Goal: Task Accomplishment & Management: Manage account settings

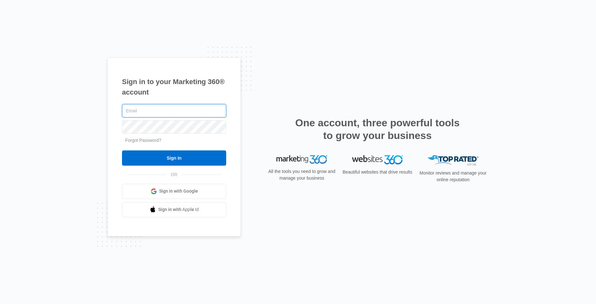
click at [166, 110] on input "text" at bounding box center [174, 110] width 104 height 13
paste input "torlowry@yahoo.com:Kicksafe1!"
click at [182, 112] on input "torlowry@yahoo.com:Kicksafe1!" at bounding box center [174, 110] width 104 height 13
drag, startPoint x: 199, startPoint y: 107, endPoint x: 169, endPoint y: 108, distance: 30.5
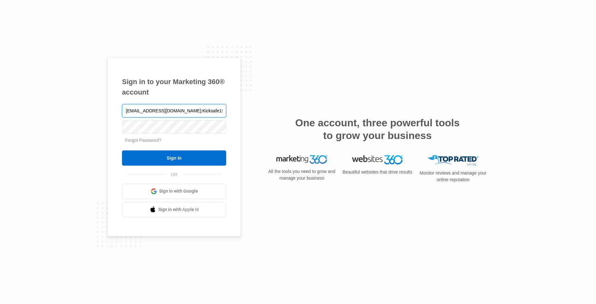
click at [169, 107] on input "torlowry@yahoo.com:Kicksafe1!" at bounding box center [174, 110] width 104 height 13
type input "torlowry@yahoo.com"
click at [122, 150] on input "Sign In" at bounding box center [174, 157] width 104 height 15
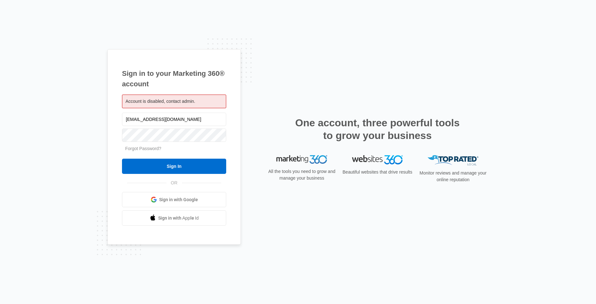
drag, startPoint x: 176, startPoint y: 108, endPoint x: 178, endPoint y: 102, distance: 6.3
click at [176, 108] on div "Account is disabled, contact admin." at bounding box center [174, 102] width 104 height 14
click at [178, 102] on span "Account is disabled, contact admin." at bounding box center [160, 101] width 70 height 5
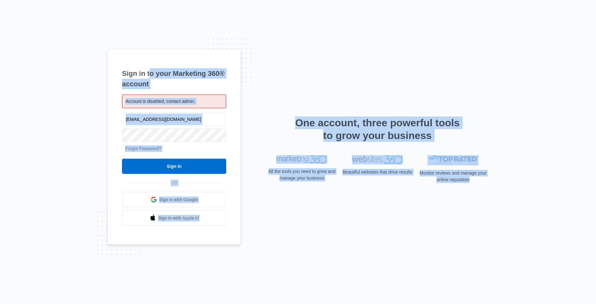
click at [178, 102] on span "Account is disabled, contact admin." at bounding box center [160, 101] width 70 height 5
click at [170, 116] on input "torlowry@yahoo.com" at bounding box center [174, 119] width 104 height 13
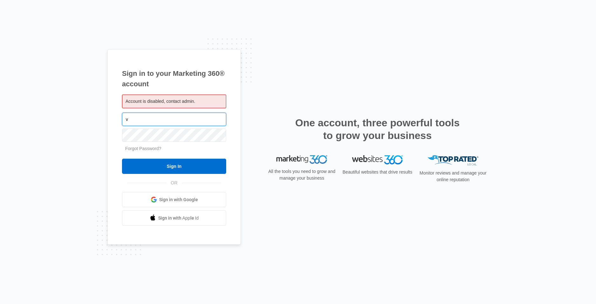
paste input "Jeffwall2003@aoll.com:1Ascornell"
drag, startPoint x: 173, startPoint y: 119, endPoint x: 210, endPoint y: 117, distance: 36.9
click at [209, 117] on input "Jeffwall2003@aoll.com:1Ascornell" at bounding box center [174, 119] width 104 height 13
type input "[EMAIL_ADDRESS][DOMAIN_NAME]"
click at [122, 159] on input "Sign In" at bounding box center [174, 166] width 104 height 15
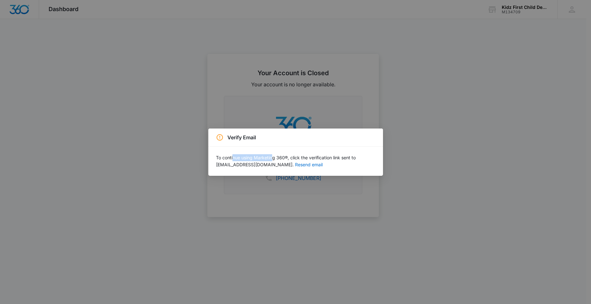
drag, startPoint x: 232, startPoint y: 160, endPoint x: 285, endPoint y: 159, distance: 52.7
click at [274, 159] on p "To continue using Marketing 360®, click the verification link sent to [EMAIL_AD…" at bounding box center [295, 161] width 159 height 14
click at [291, 158] on p "To continue using Marketing 360®, click the verification link sent to Jeffwall2…" at bounding box center [295, 161] width 159 height 14
click at [307, 158] on p "To continue using Marketing 360®, click the verification link sent to Jeffwall2…" at bounding box center [295, 161] width 159 height 14
click at [295, 166] on button "Resend email" at bounding box center [309, 165] width 28 height 4
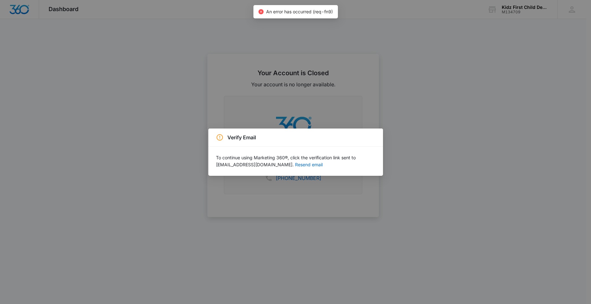
click at [321, 94] on div "Verify Email To continue using Marketing 360®, click the verification link sent…" at bounding box center [295, 152] width 591 height 304
click at [323, 92] on div "Verify Email To continue using Marketing 360®, click the verification link sent…" at bounding box center [295, 152] width 591 height 304
click at [69, 10] on div "Verify Email To continue using Marketing 360®, click the verification link sent…" at bounding box center [295, 152] width 591 height 304
click at [355, 220] on div "Verify Email To continue using Marketing 360®, click the verification link sent…" at bounding box center [295, 152] width 591 height 304
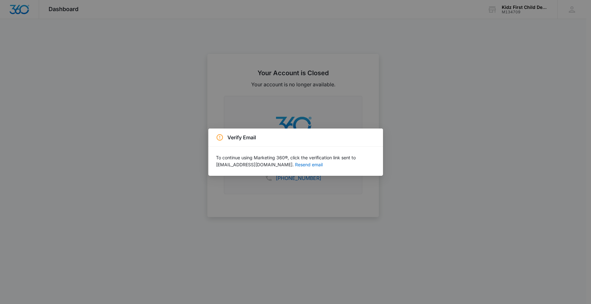
click at [275, 84] on div "Verify Email To continue using Marketing 360®, click the verification link sent…" at bounding box center [295, 152] width 591 height 304
drag, startPoint x: 521, startPoint y: 5, endPoint x: 500, endPoint y: 13, distance: 22.0
click at [521, 6] on div "Verify Email To continue using Marketing 360®, click the verification link sent…" at bounding box center [295, 152] width 591 height 304
click at [359, 200] on div "Verify Email To continue using Marketing 360®, click the verification link sent…" at bounding box center [295, 152] width 591 height 304
drag, startPoint x: 459, startPoint y: 67, endPoint x: 364, endPoint y: 7, distance: 112.4
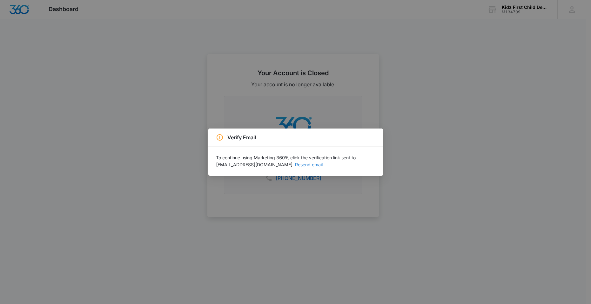
click at [462, 67] on div "Verify Email To continue using Marketing 360®, click the verification link sent…" at bounding box center [295, 152] width 591 height 304
